Goal: Manage account settings

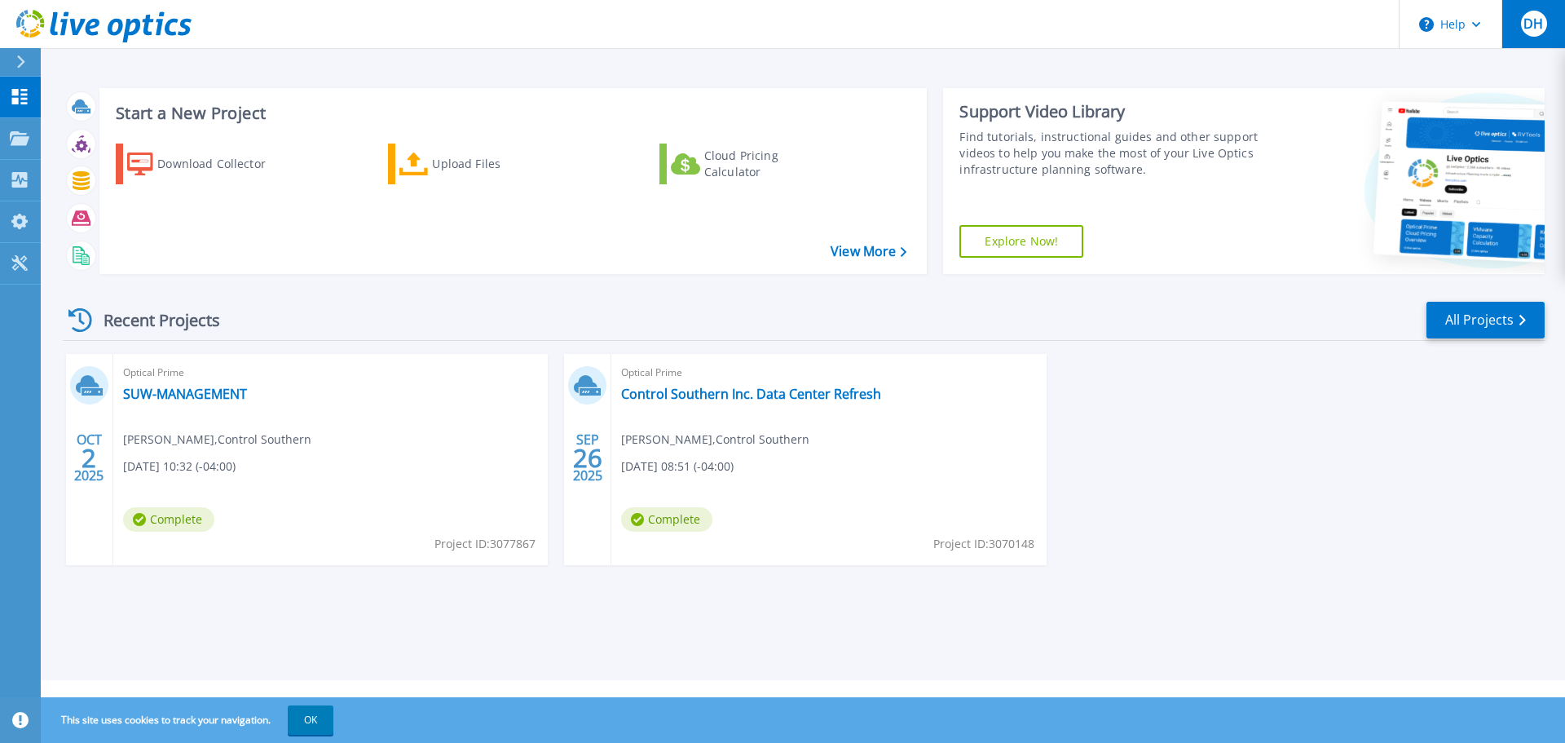
click at [1530, 30] on span "DH" at bounding box center [1534, 23] width 20 height 13
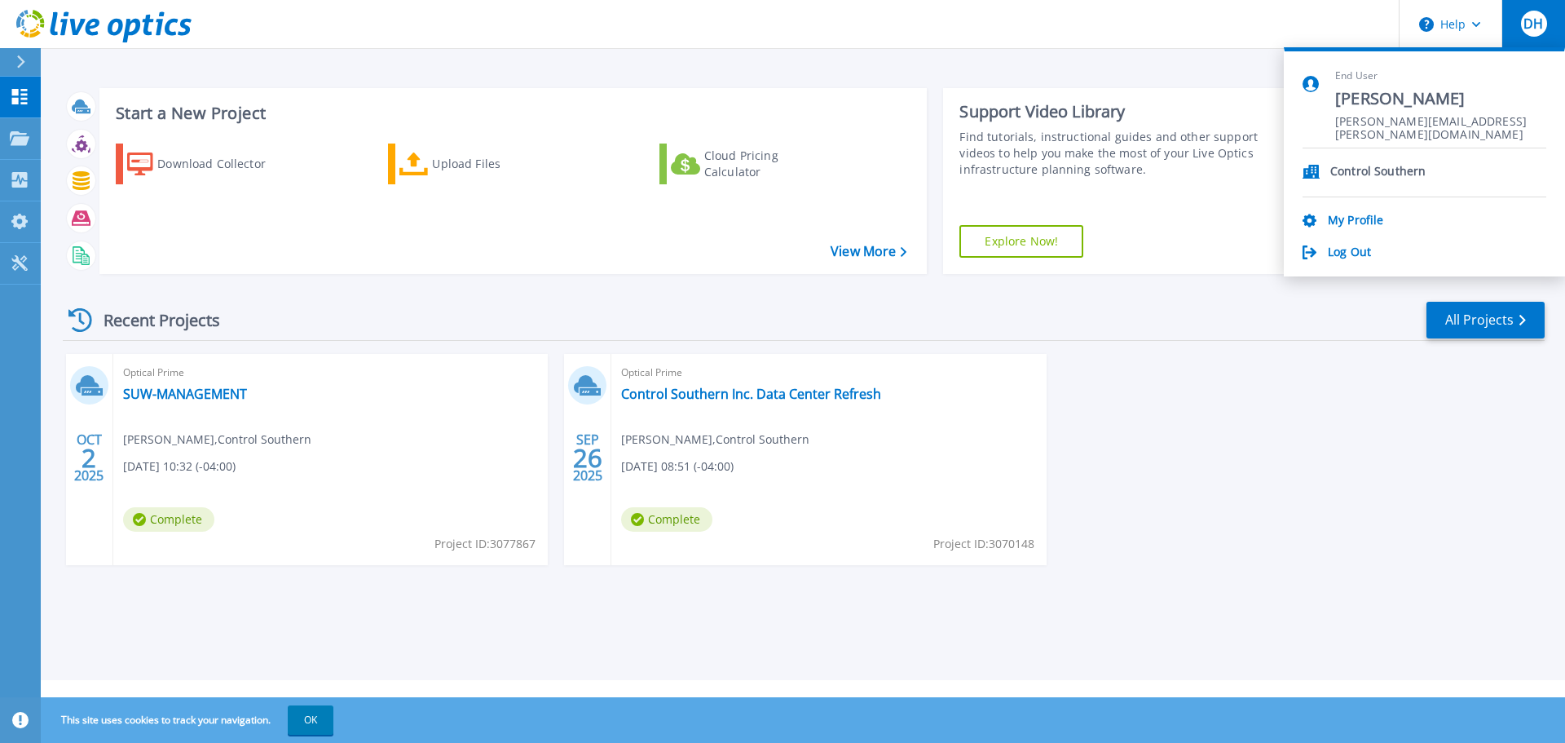
click at [1377, 519] on div "OCT 2 2025 Optical Prime SUW-MANAGEMENT Darren Hooper , Control Southern 10/02/…" at bounding box center [797, 476] width 1495 height 244
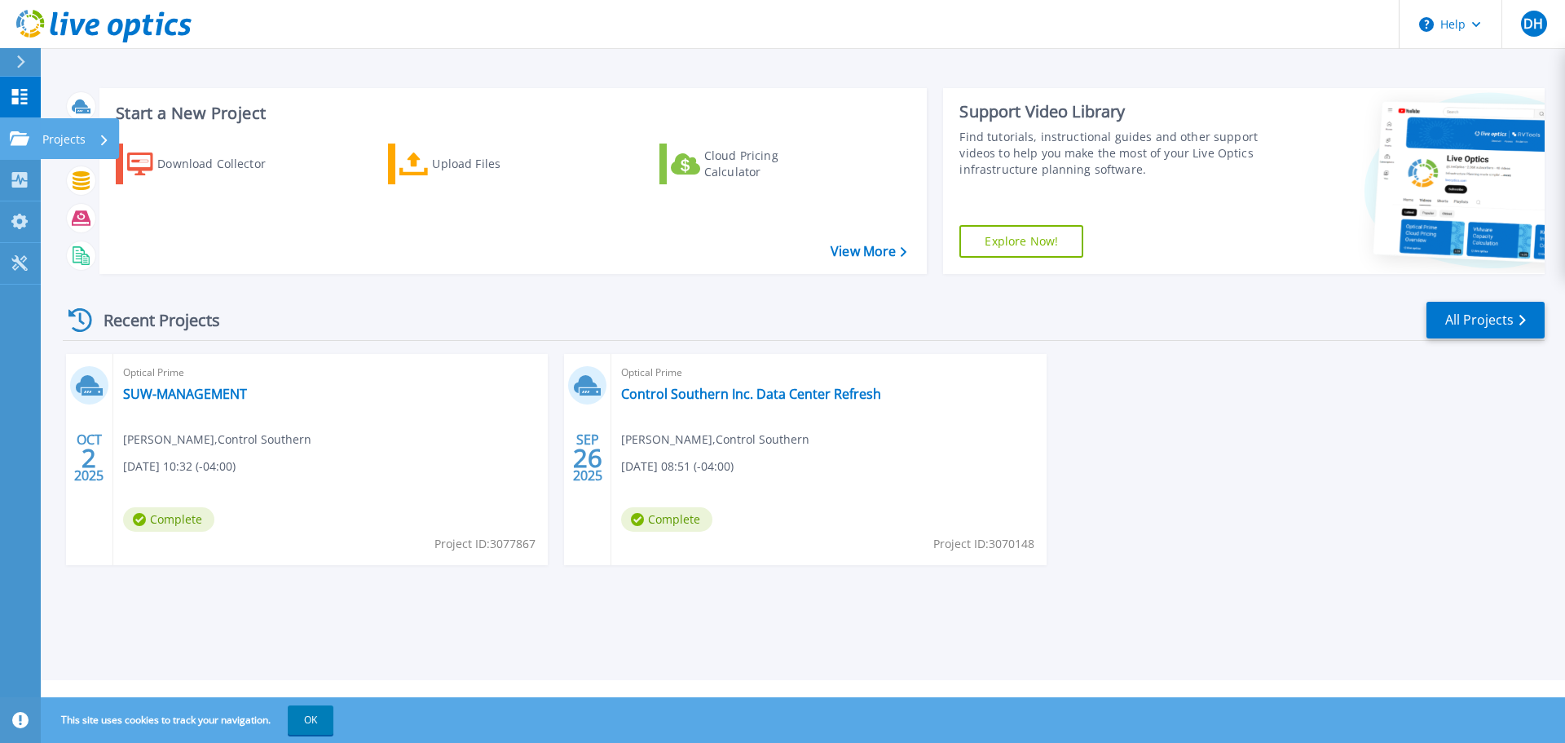
click at [15, 134] on icon at bounding box center [20, 138] width 20 height 14
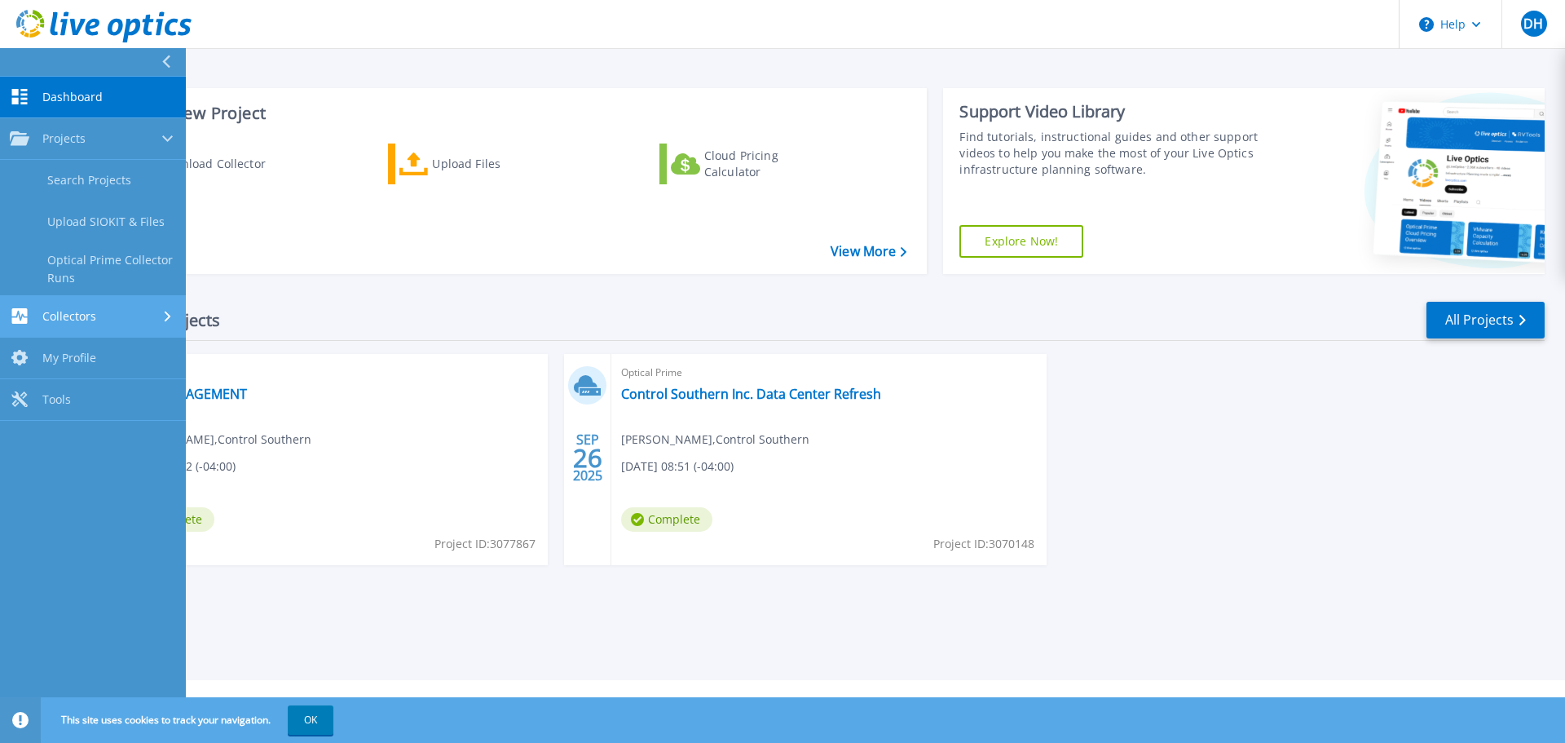
click at [94, 307] on link "Collectors Collectors" at bounding box center [93, 317] width 186 height 42
click at [95, 311] on span "My Profile" at bounding box center [69, 305] width 54 height 15
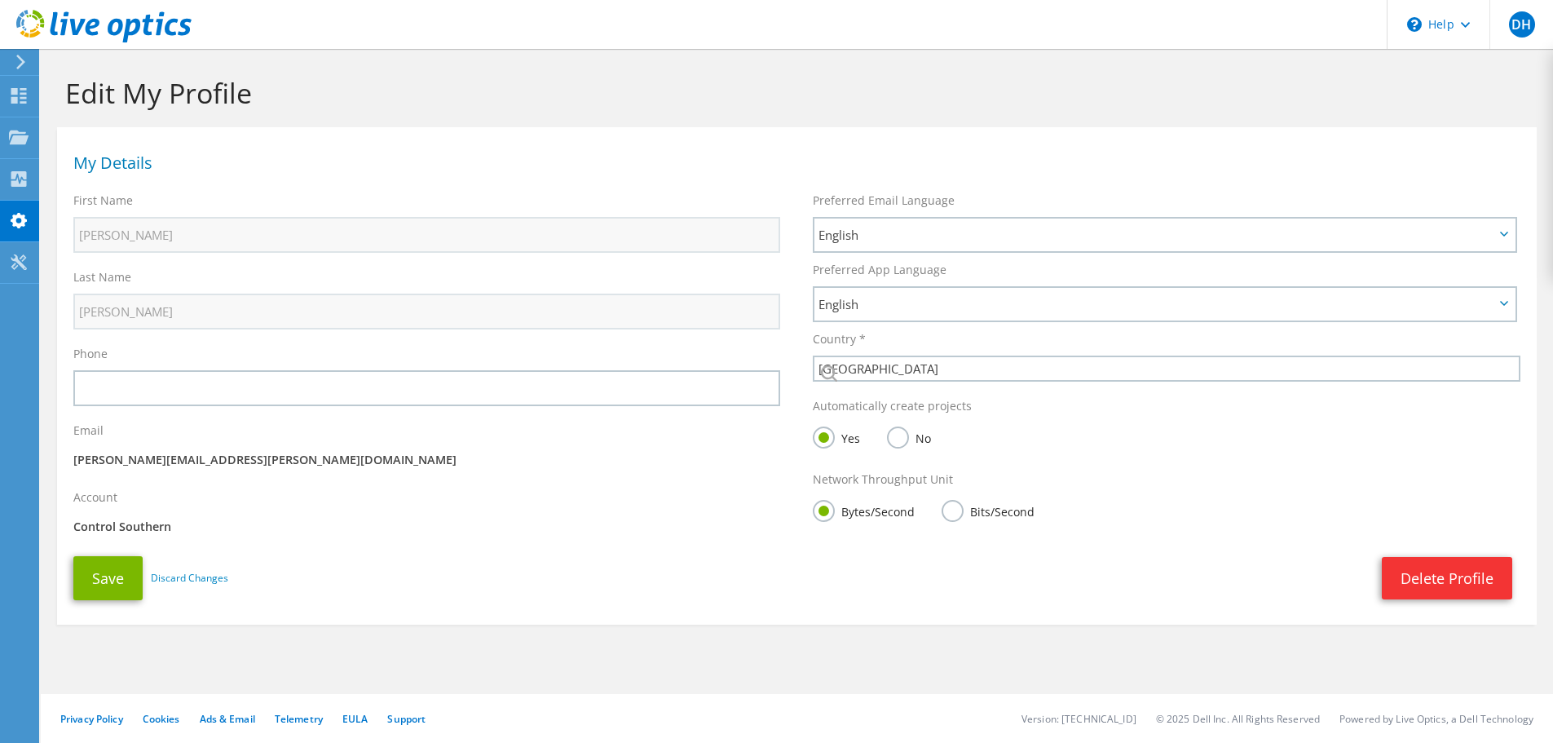
select select "224"
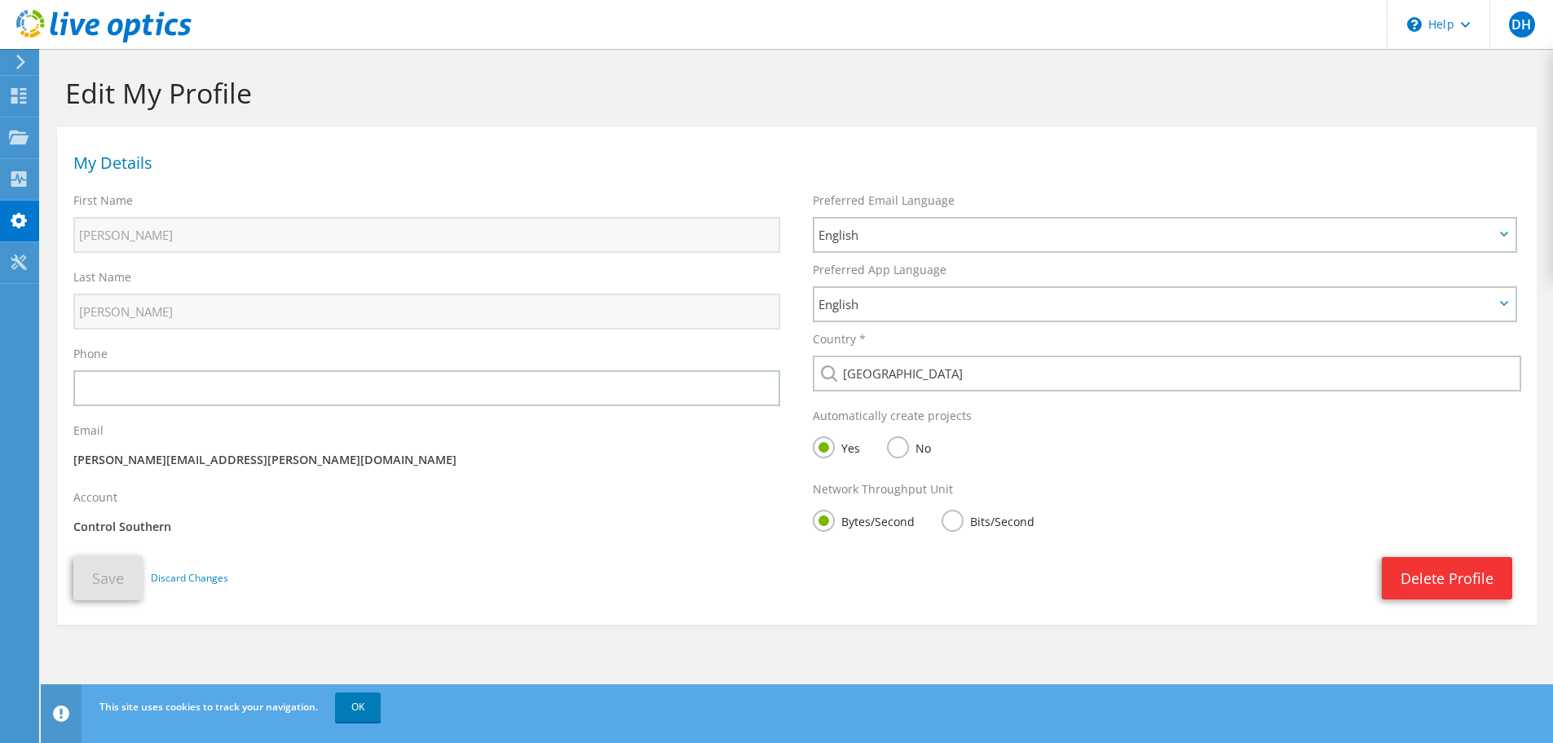
click at [22, 61] on use at bounding box center [20, 62] width 9 height 15
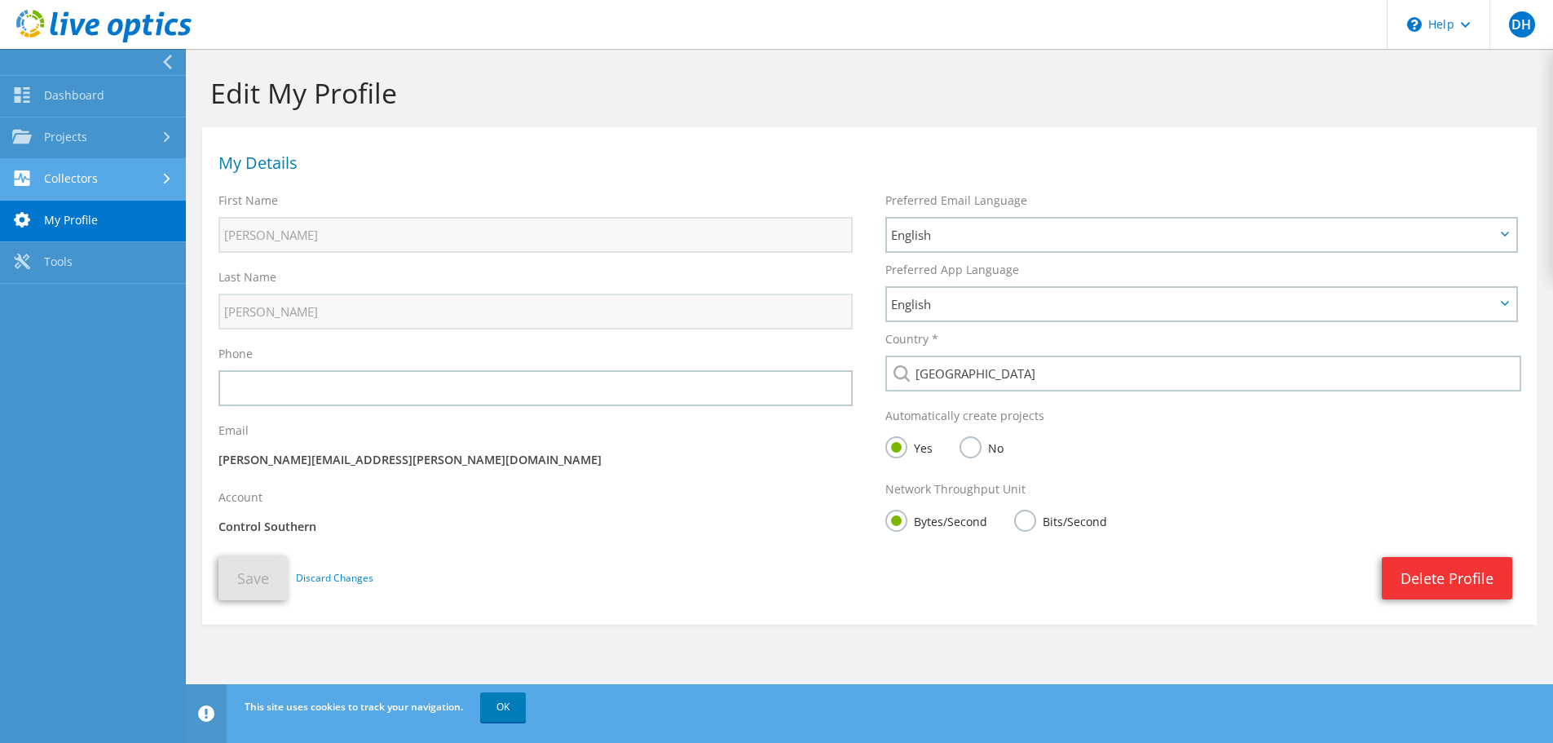
click at [104, 181] on link "Collectors" at bounding box center [93, 180] width 186 height 42
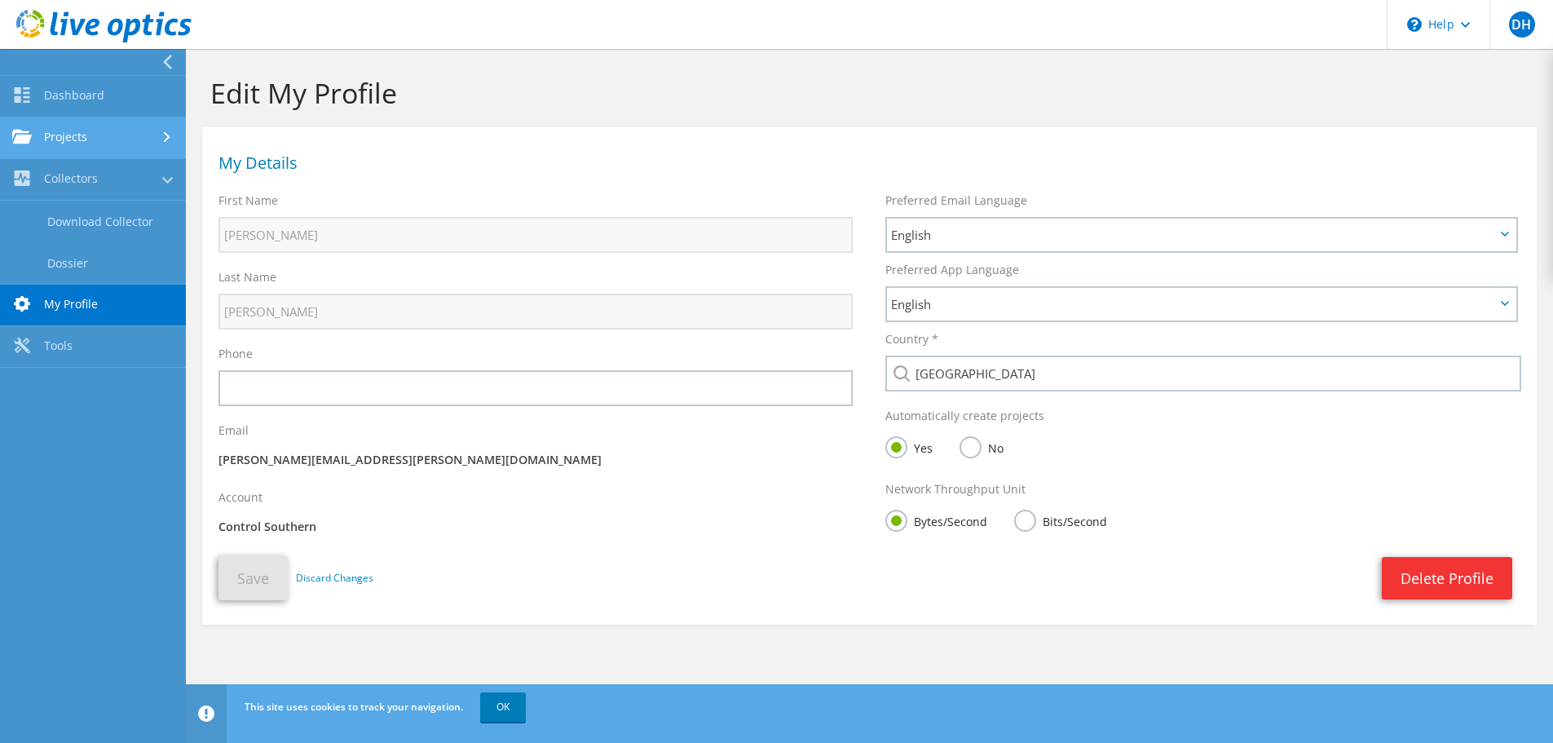
click at [77, 134] on link "Projects" at bounding box center [93, 138] width 186 height 42
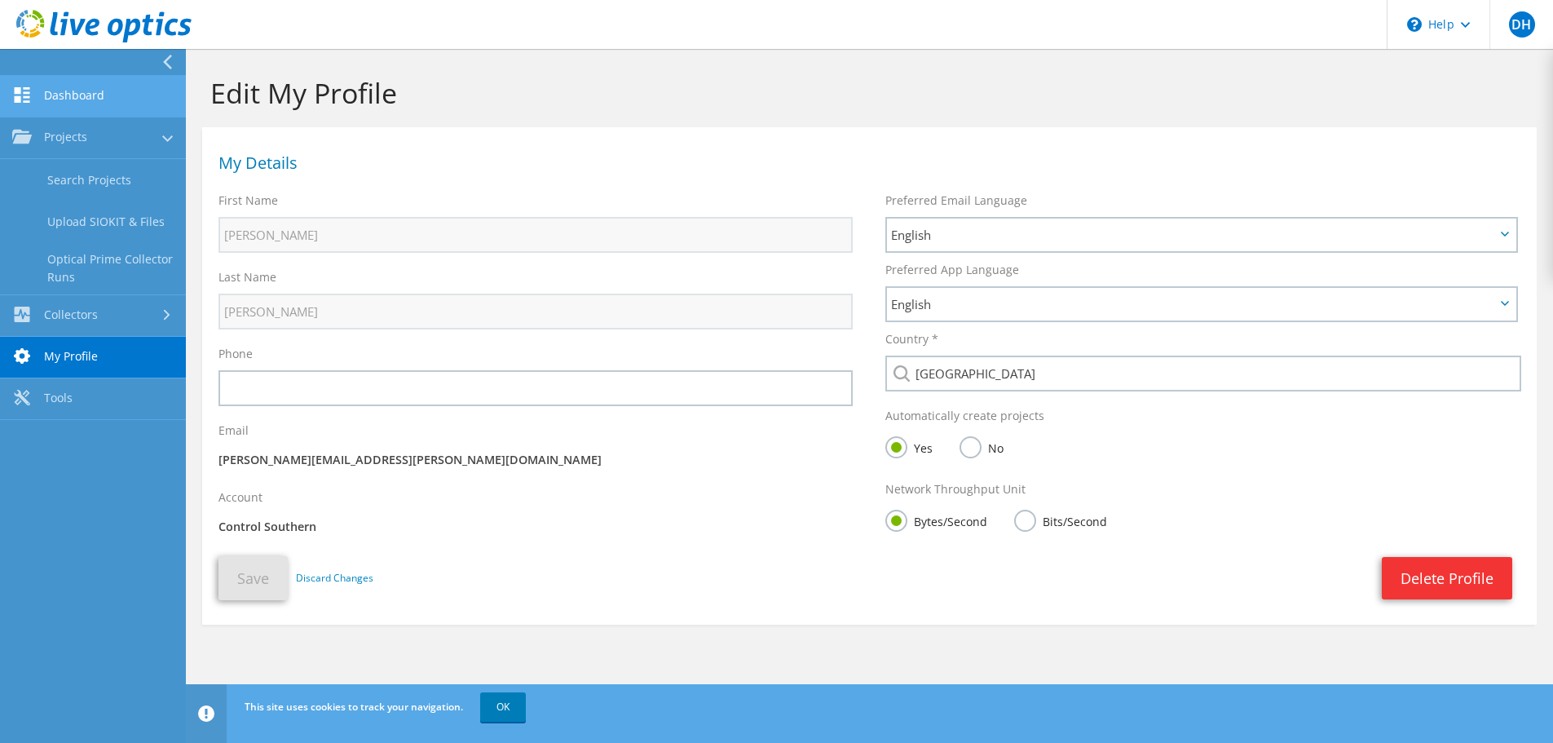
click at [87, 103] on link "Dashboard" at bounding box center [93, 97] width 186 height 42
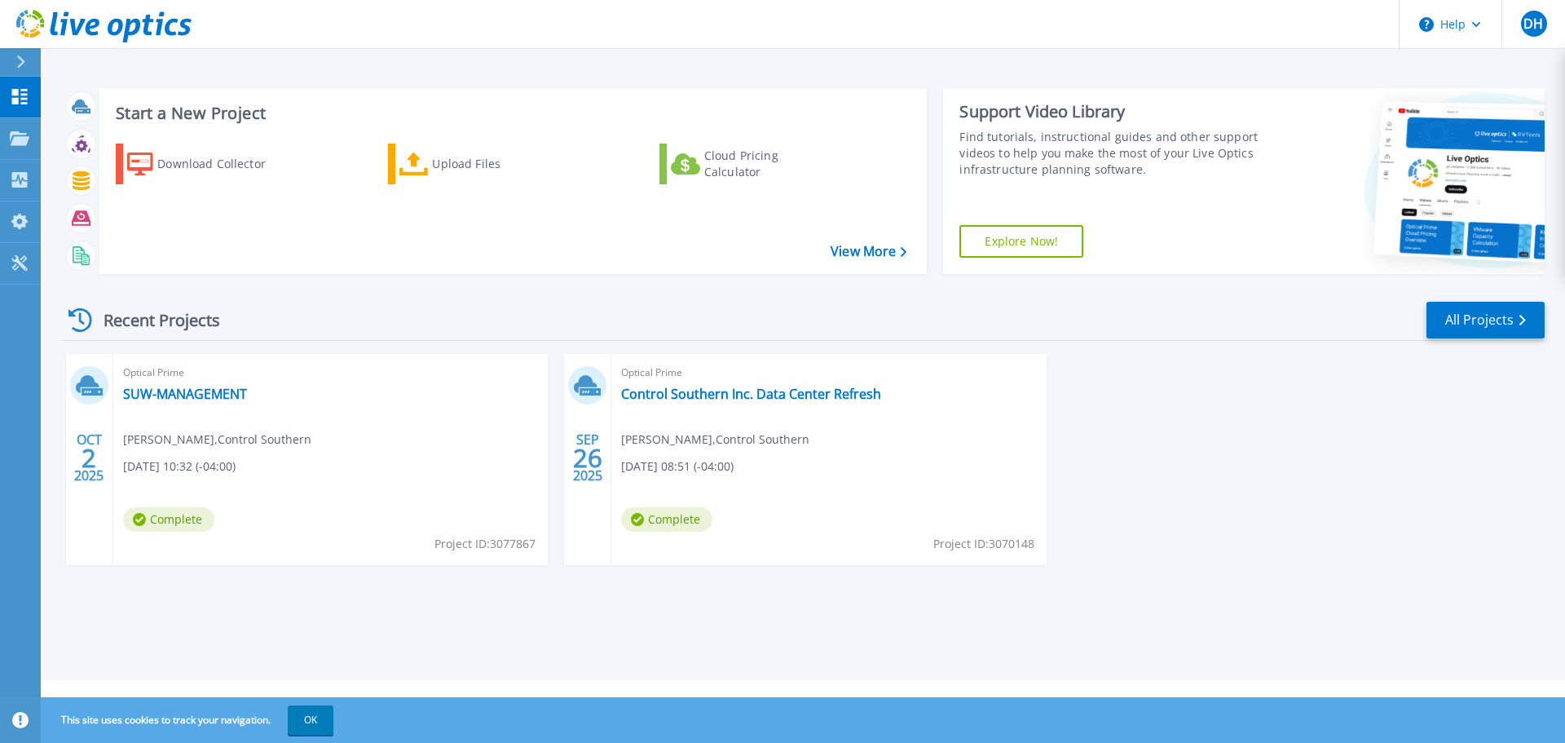
click at [392, 430] on div "Optical Prime SUW-MANAGEMENT [PERSON_NAME] , Control Southern [DATE] 10:32 (-04…" at bounding box center [330, 459] width 435 height 211
